Goal: Navigation & Orientation: Find specific page/section

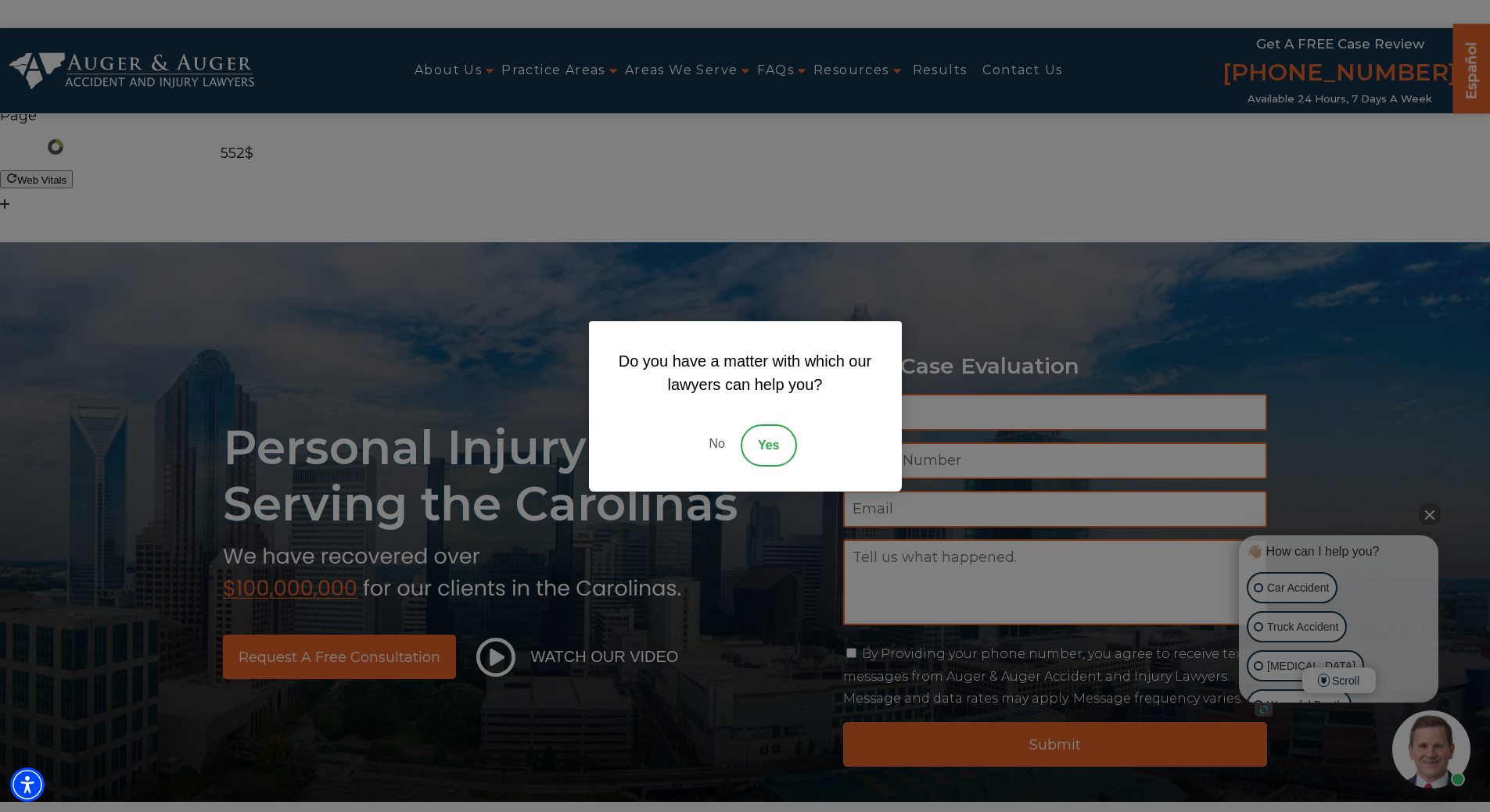
click at [711, 442] on link "No" at bounding box center [717, 445] width 47 height 42
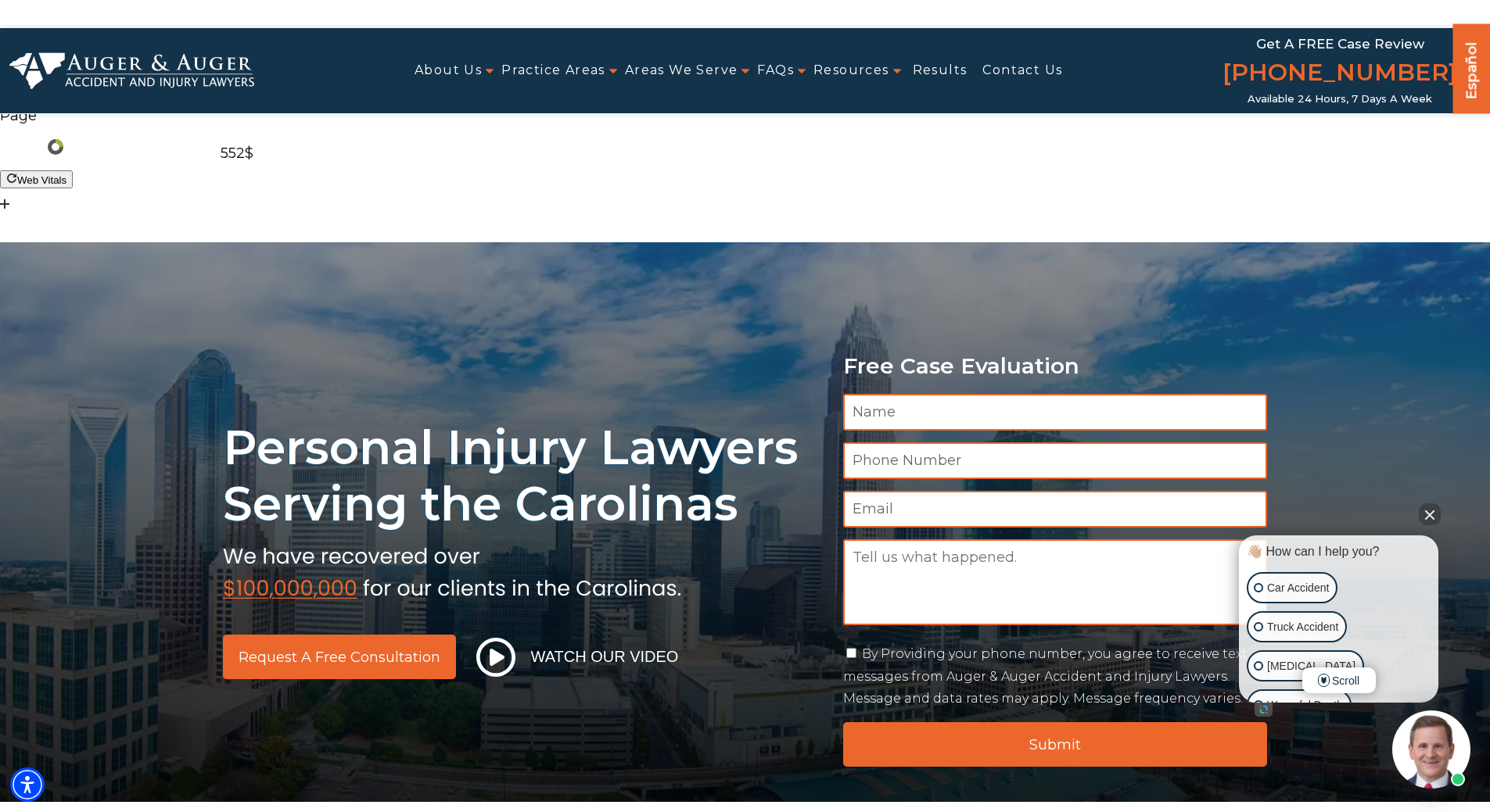
click at [1468, 74] on link "Español" at bounding box center [1471, 68] width 25 height 82
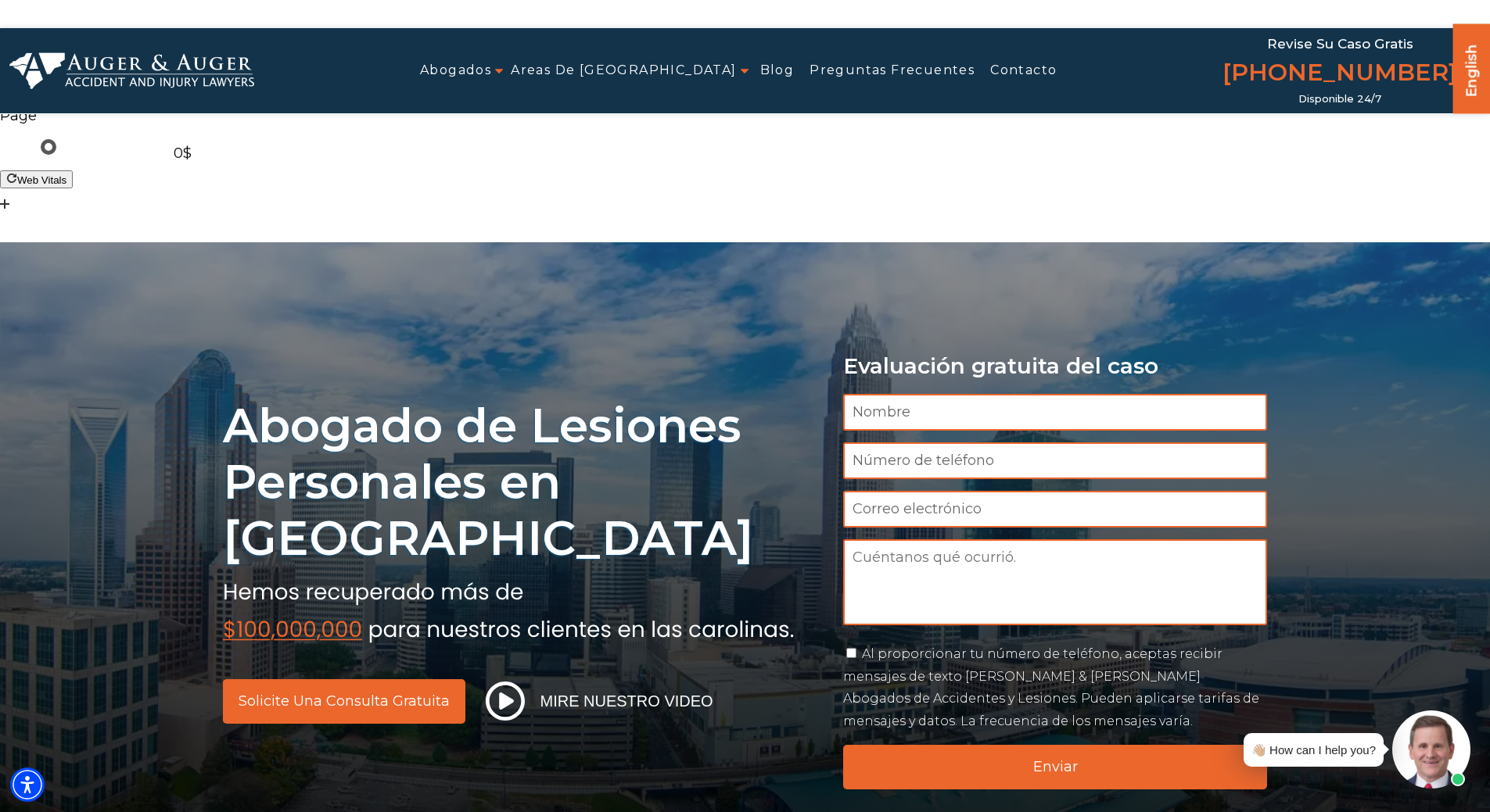
click at [176, 60] on img at bounding box center [132, 71] width 245 height 37
